Goal: Communication & Community: Answer question/provide support

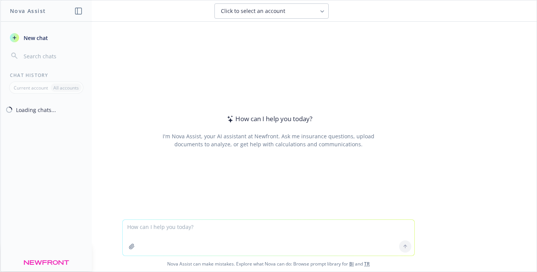
click at [197, 227] on textarea at bounding box center [269, 238] width 292 height 36
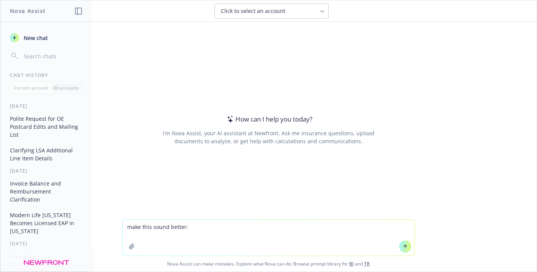
type textarea "make this sound better: Hi [PERSON_NAME], Thank you for sending this over! Our …"
